Goal: Navigation & Orientation: Go to known website

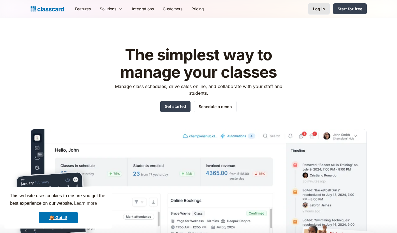
click at [314, 8] on div "Log in" at bounding box center [319, 9] width 12 height 6
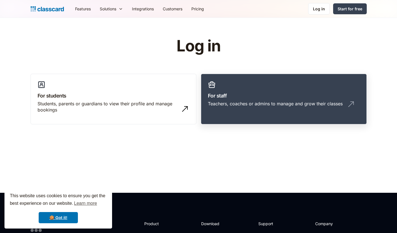
click at [276, 89] on link "For staff Teachers, coaches or admins to manage and grow their classes" at bounding box center [284, 99] width 166 height 51
